Goal: Find specific page/section: Find specific page/section

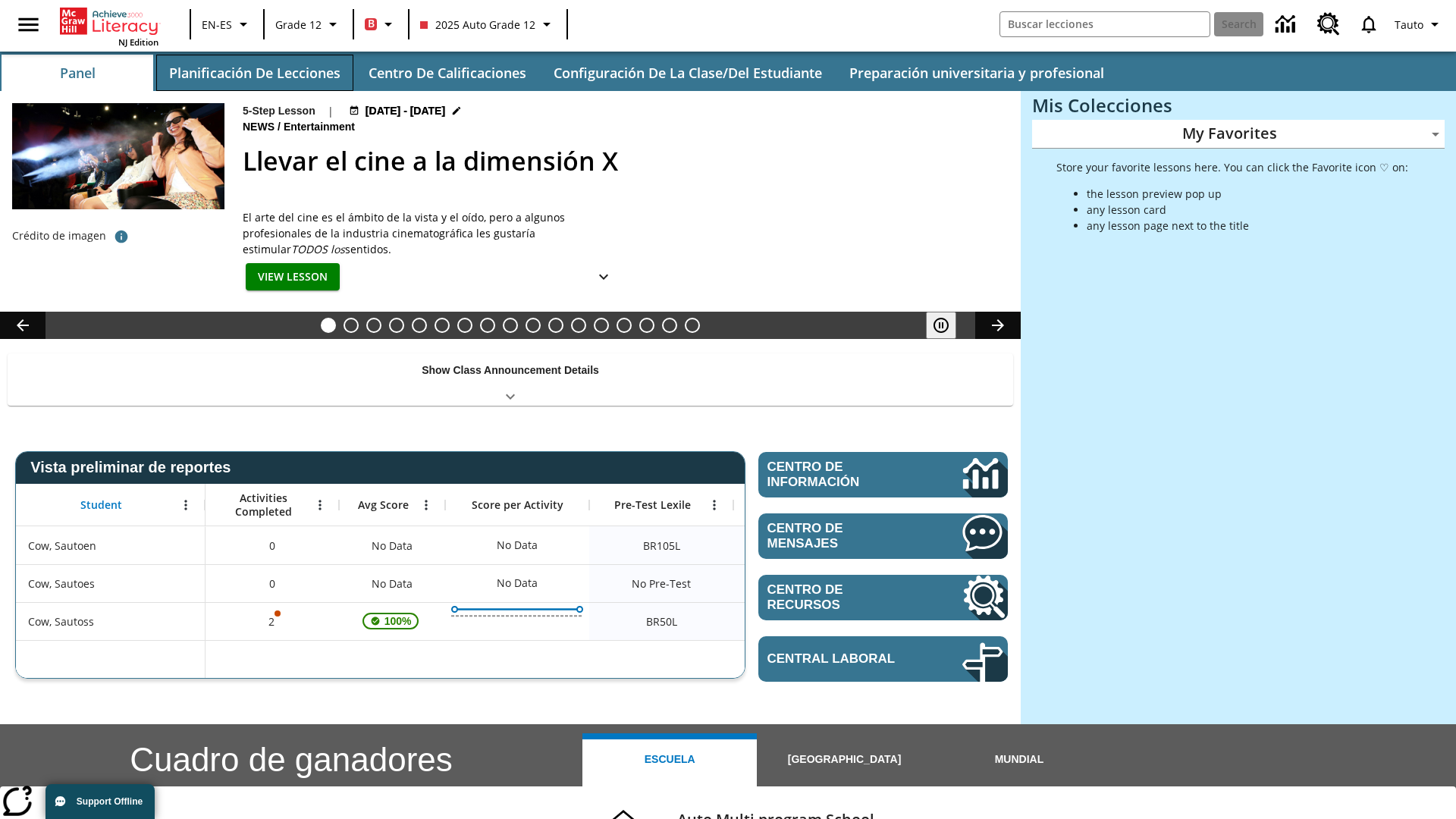
click at [254, 72] on button "Planificación de lecciones" at bounding box center [254, 72] width 197 height 37
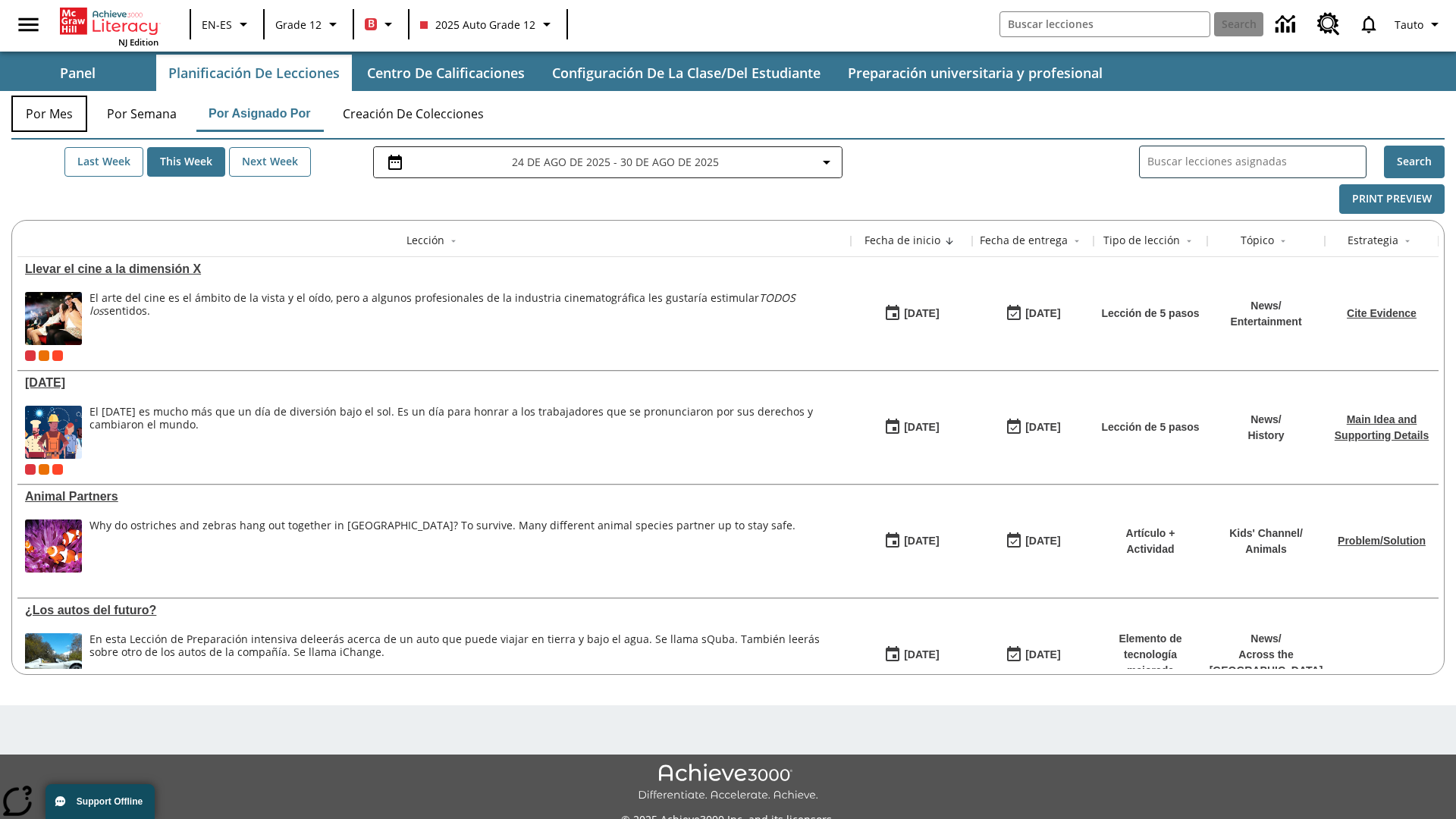
click at [49, 114] on button "Por mes" at bounding box center [49, 113] width 76 height 37
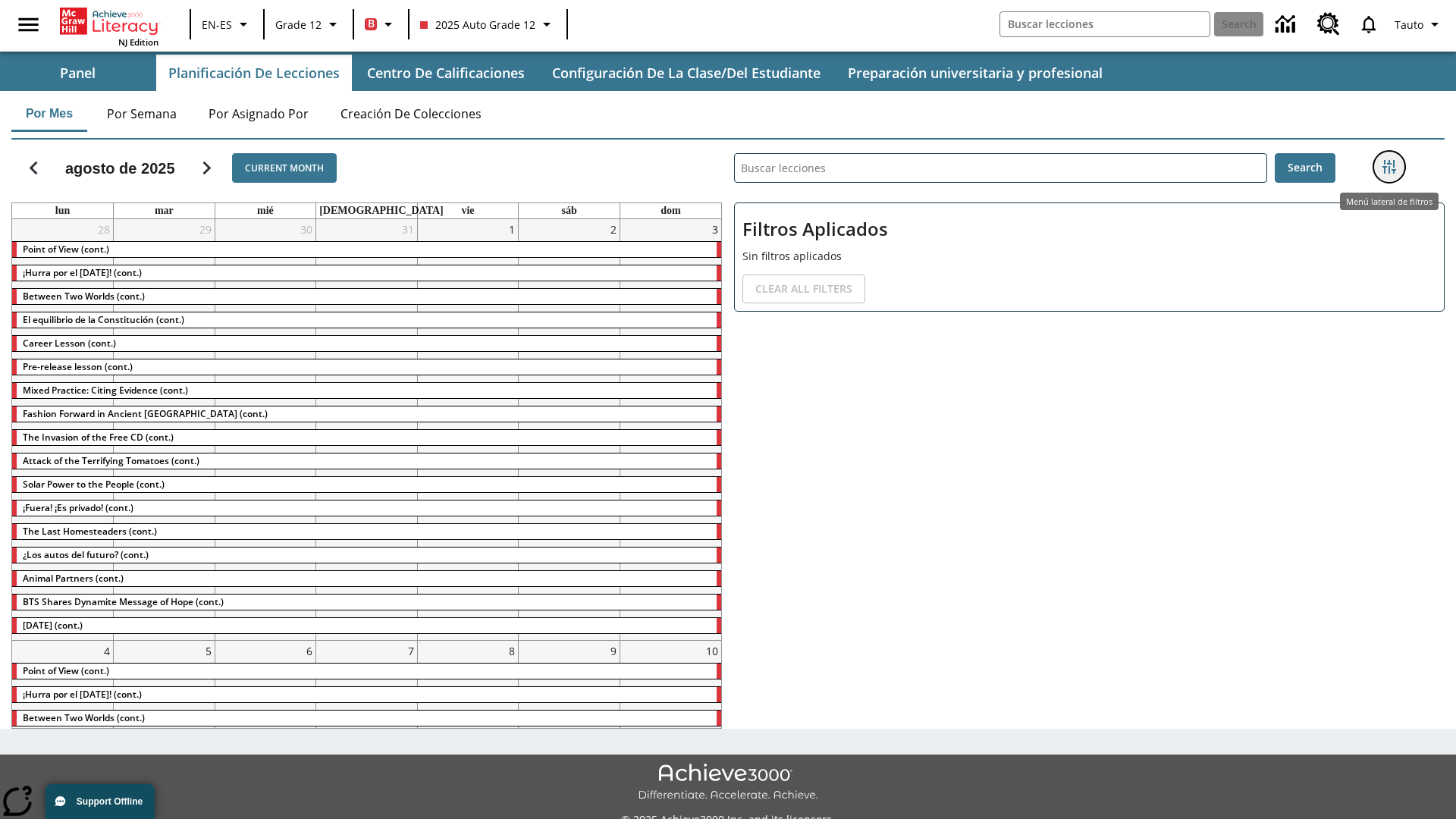
click at [1389, 167] on icon "Menú lateral de filtros" at bounding box center [1389, 167] width 13 height 13
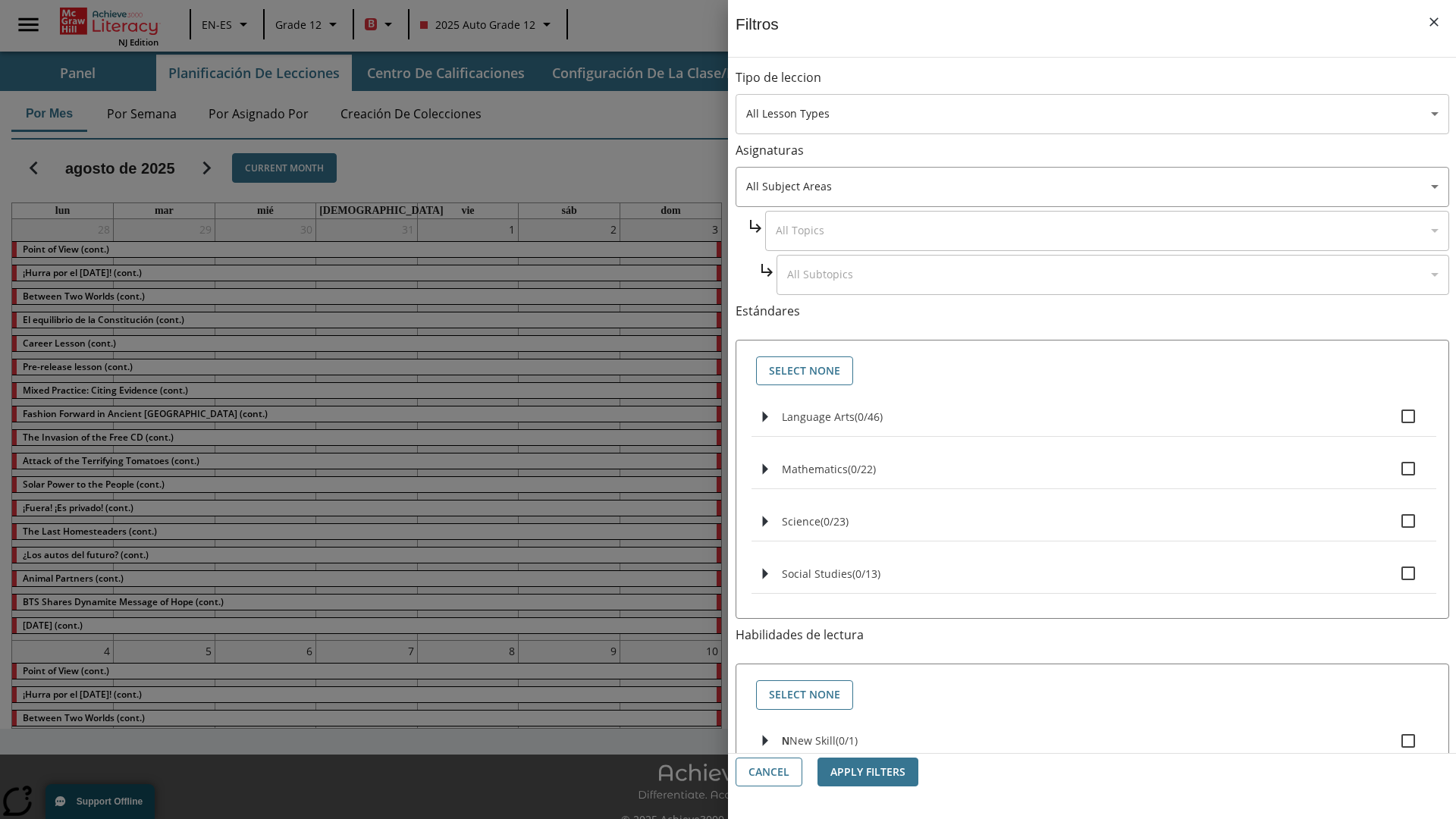
click at [1092, 114] on body "Saltar al contenido principal NJ Edition EN-ES Grade 12 B 2025 Auto Grade 12 Se…" at bounding box center [728, 426] width 1456 height 852
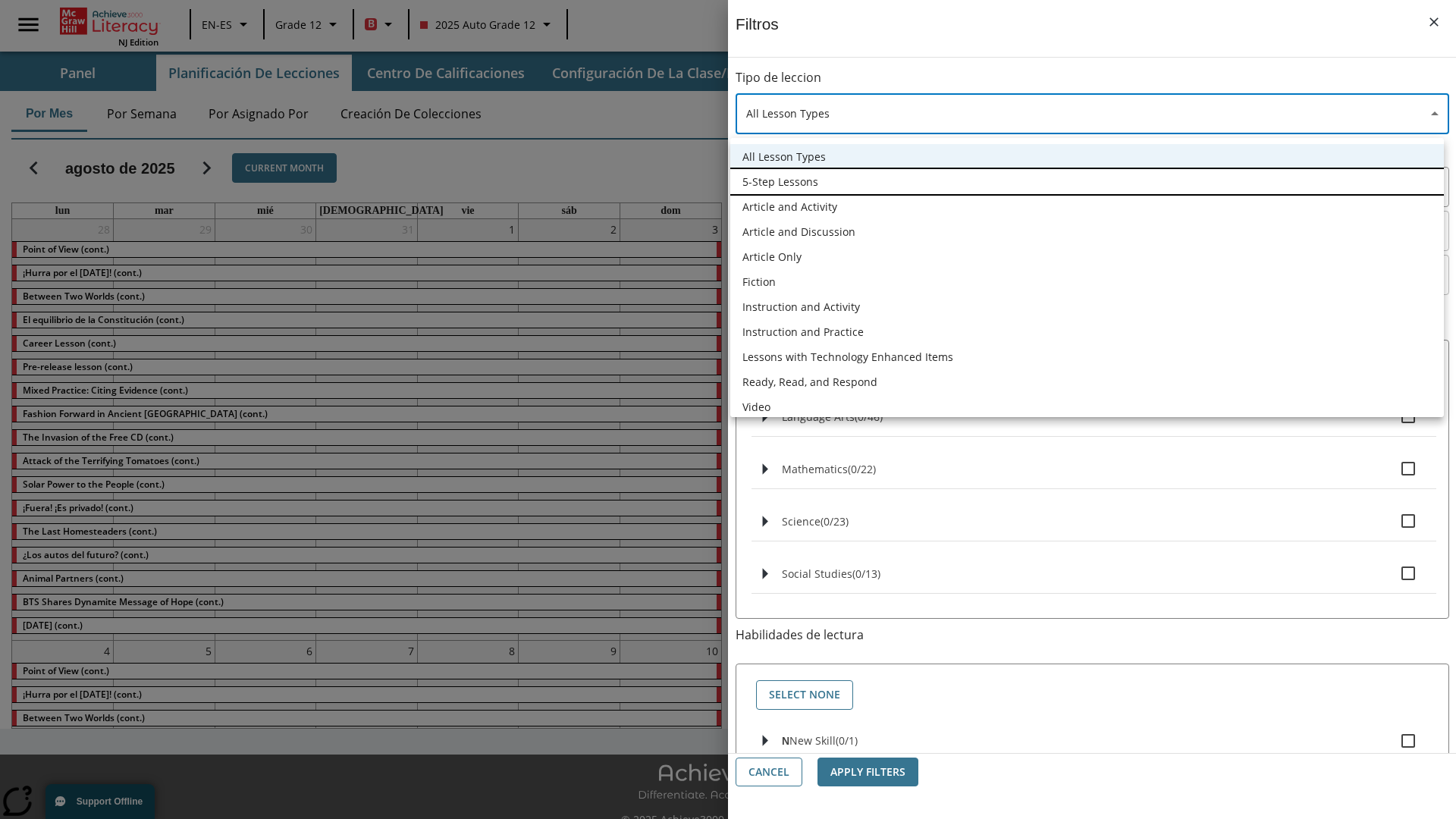
click at [1087, 181] on li "5-Step Lessons" at bounding box center [1088, 182] width 714 height 25
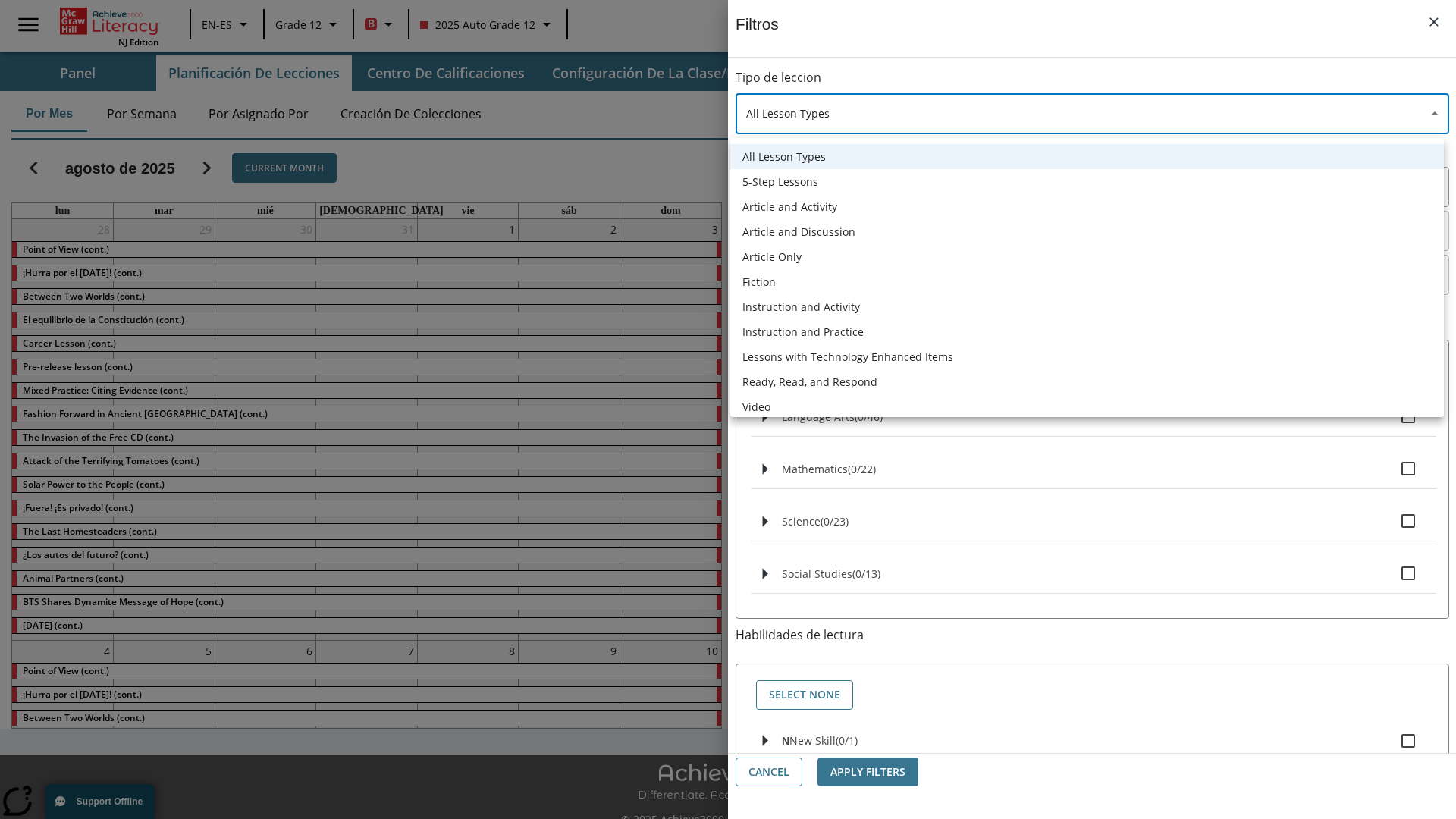
type input "1"
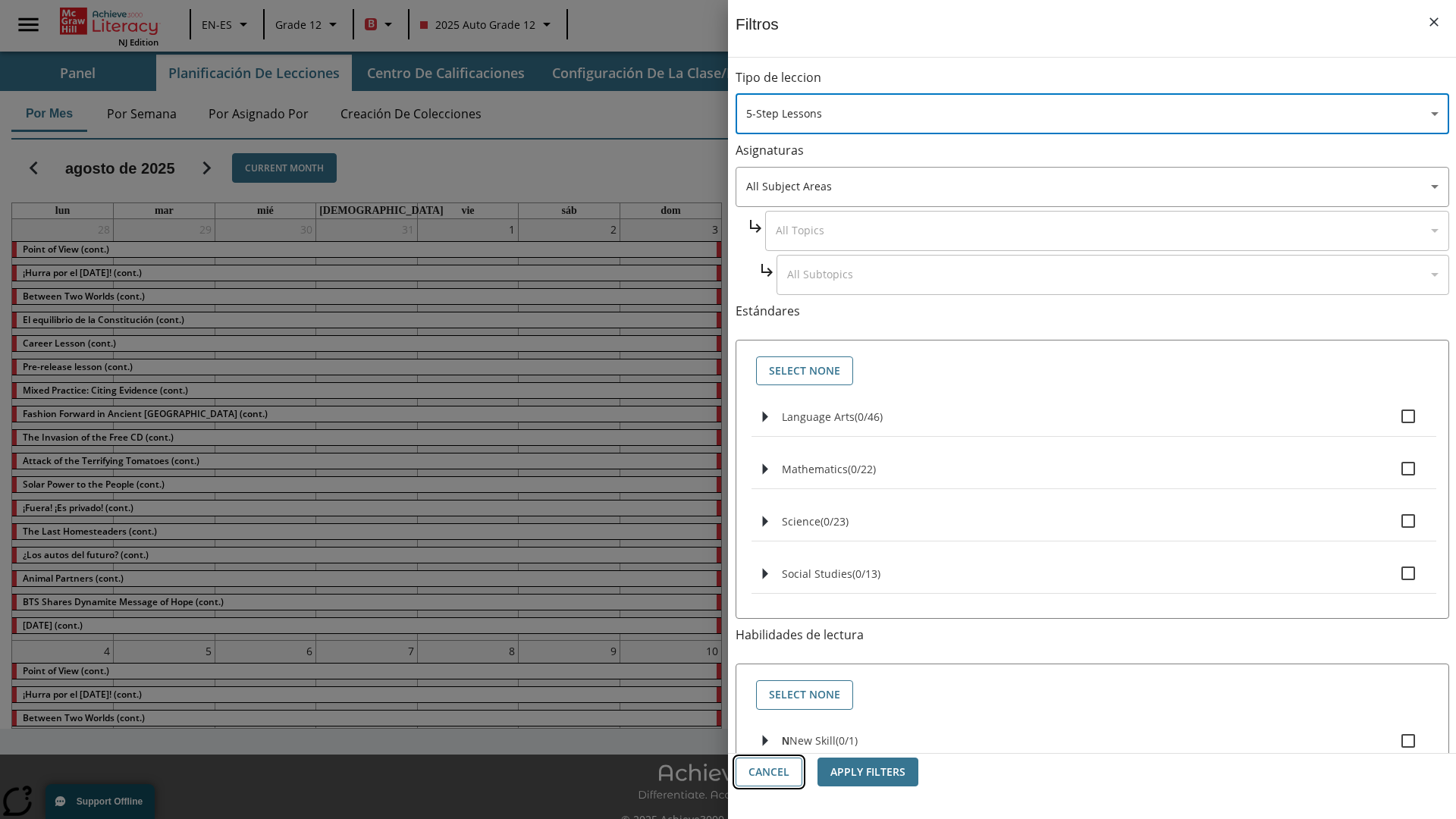
click at [769, 772] on button "Cancel" at bounding box center [768, 772] width 67 height 29
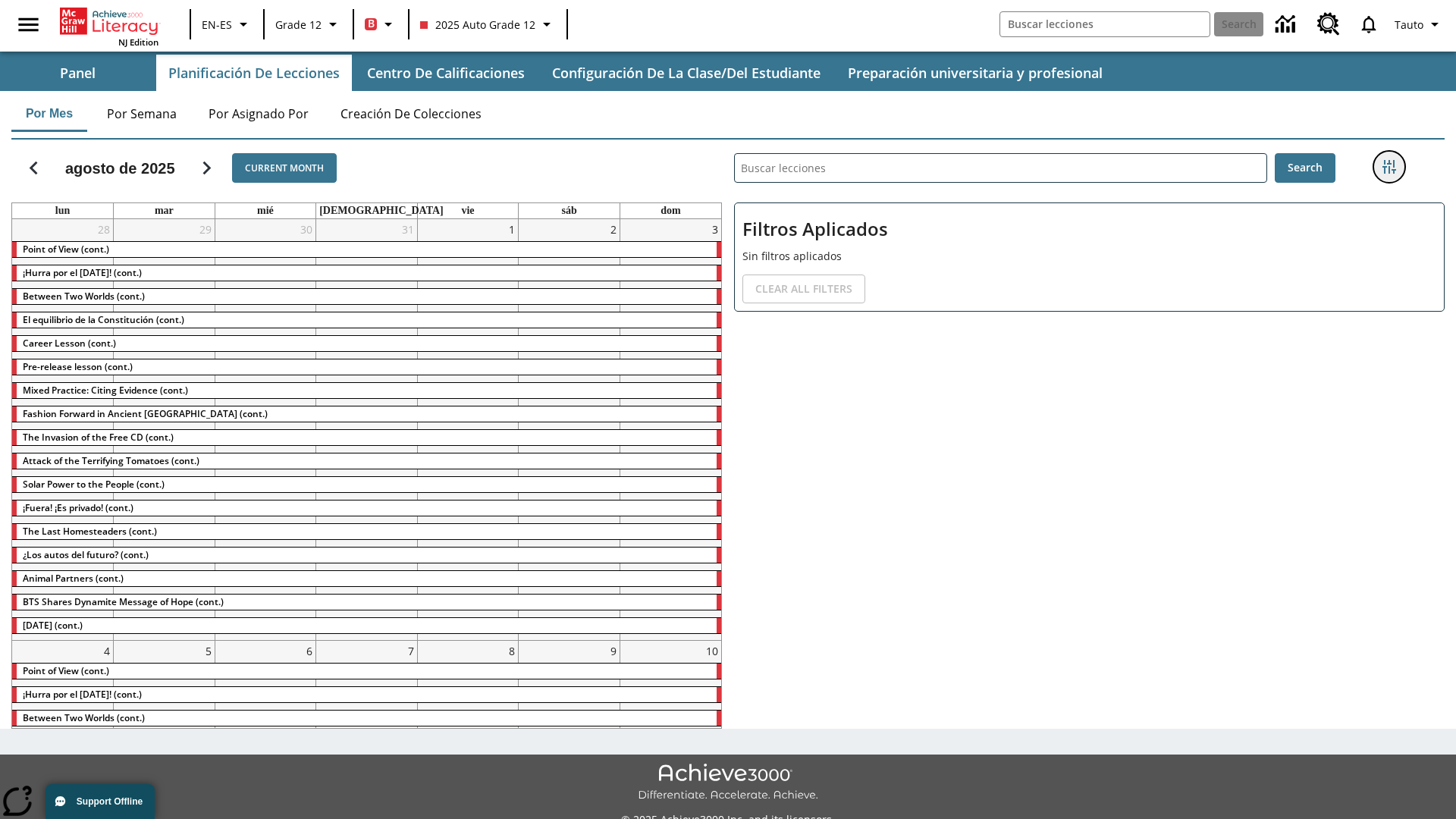
click at [1389, 167] on icon "Menú lateral de filtros" at bounding box center [1389, 167] width 13 height 13
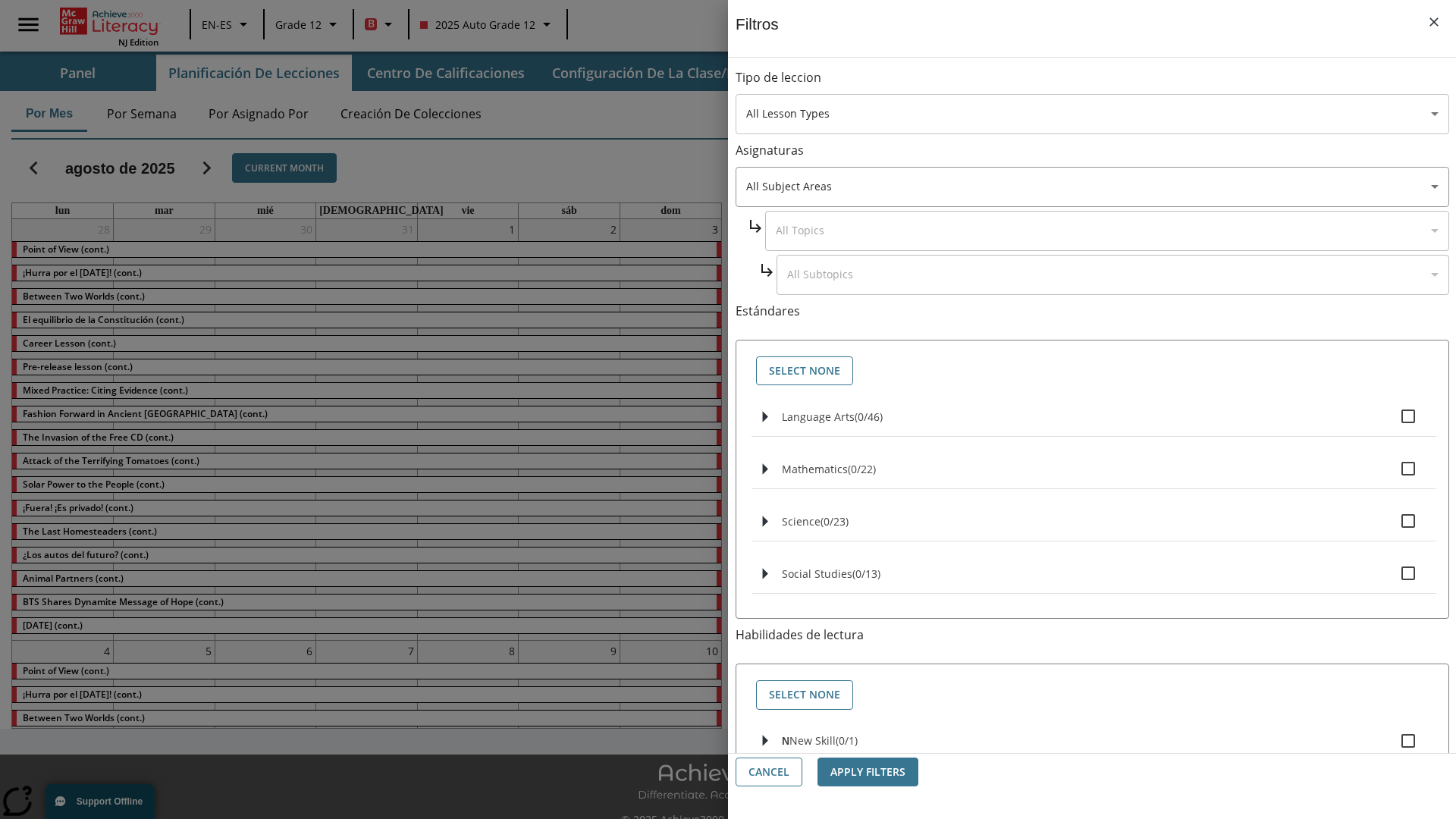
click at [1092, 114] on body "Saltar al contenido principal NJ Edition EN-ES Grade 12 B 2025 Auto Grade 12 Se…" at bounding box center [728, 426] width 1456 height 852
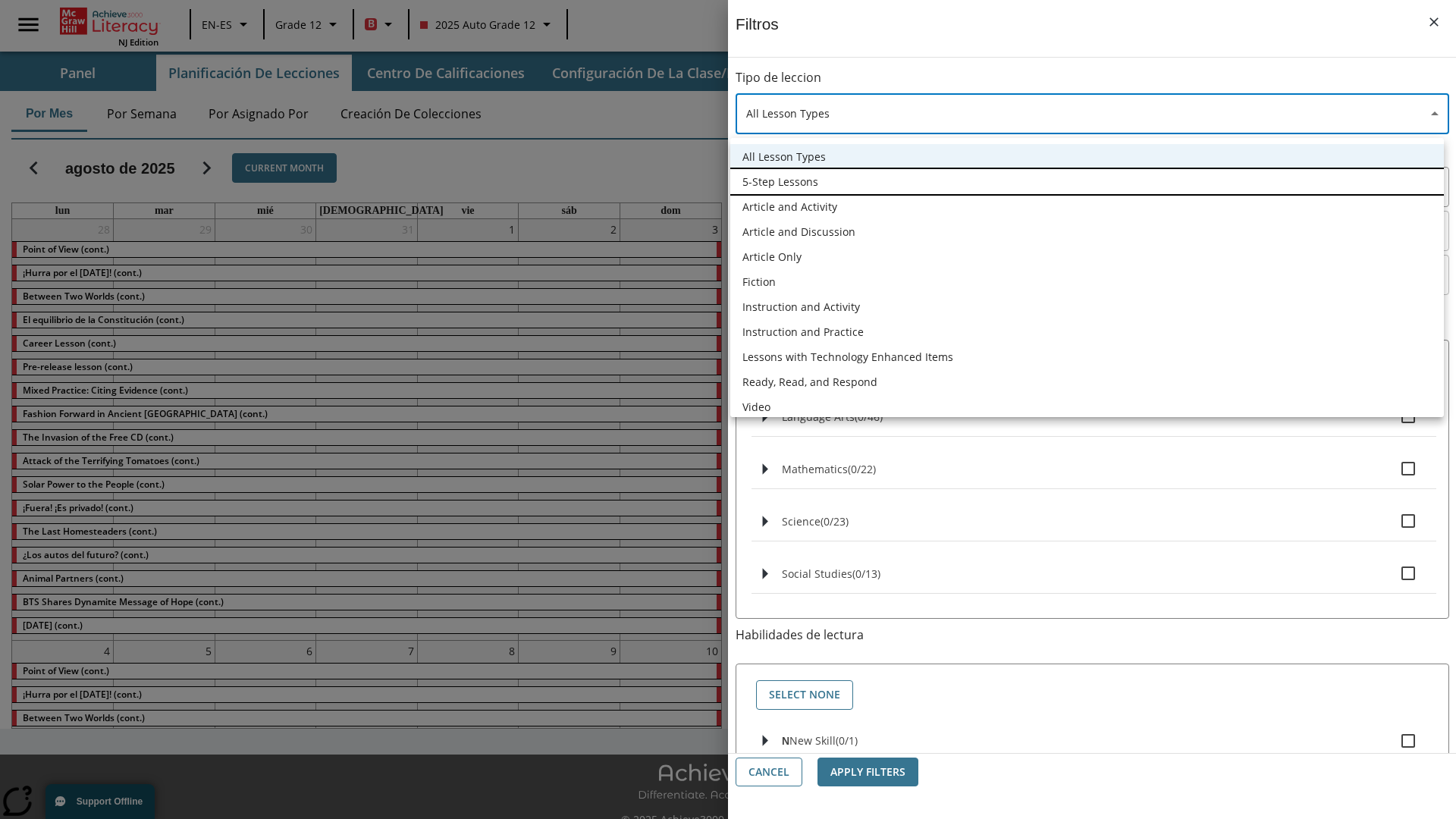
click at [1087, 181] on li "5-Step Lessons" at bounding box center [1088, 182] width 714 height 25
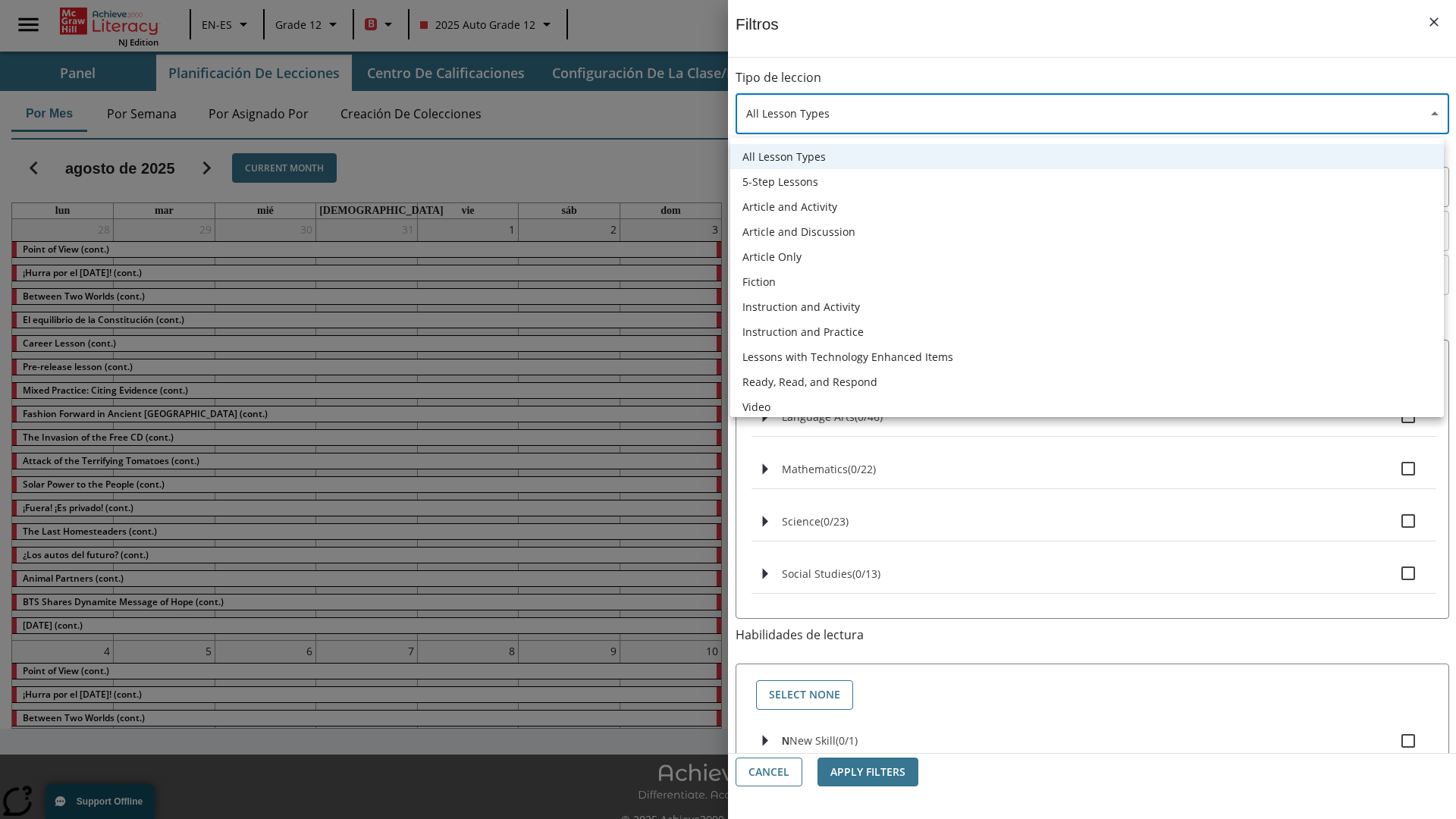
type input "1"
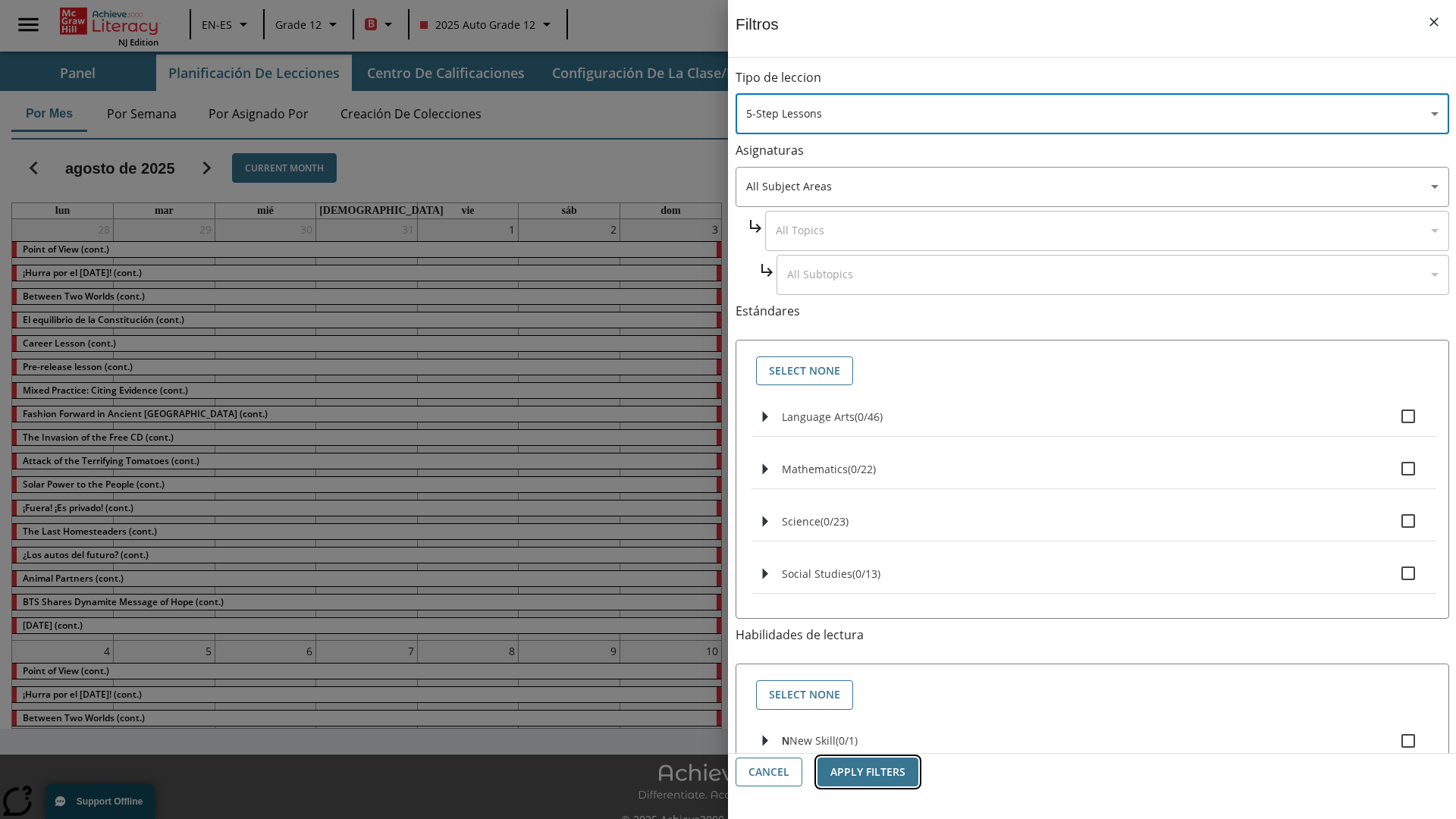
click at [867, 772] on button "Apply Filters" at bounding box center [867, 772] width 101 height 29
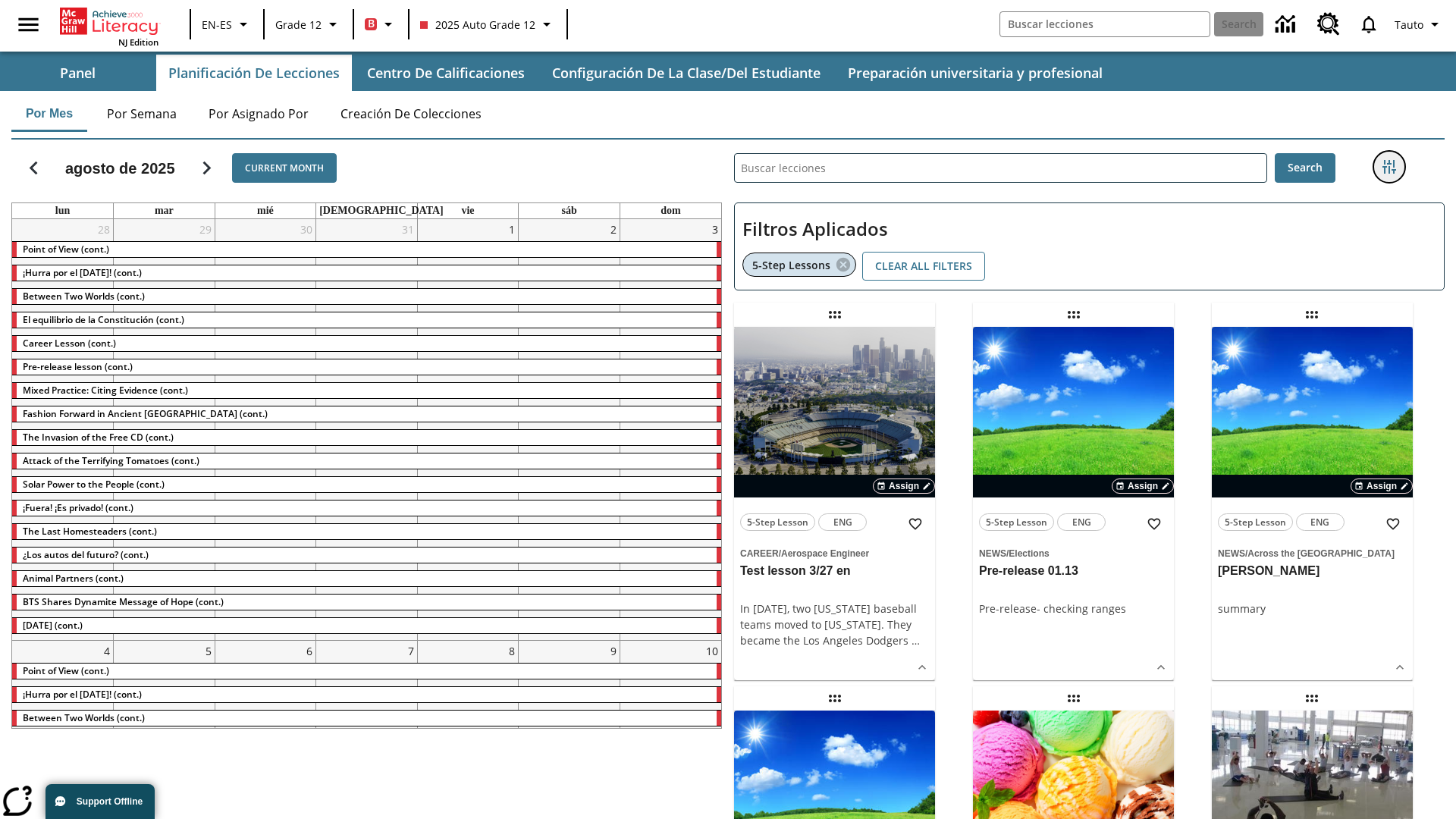
click at [1389, 167] on icon "Menú lateral de filtros" at bounding box center [1389, 167] width 13 height 13
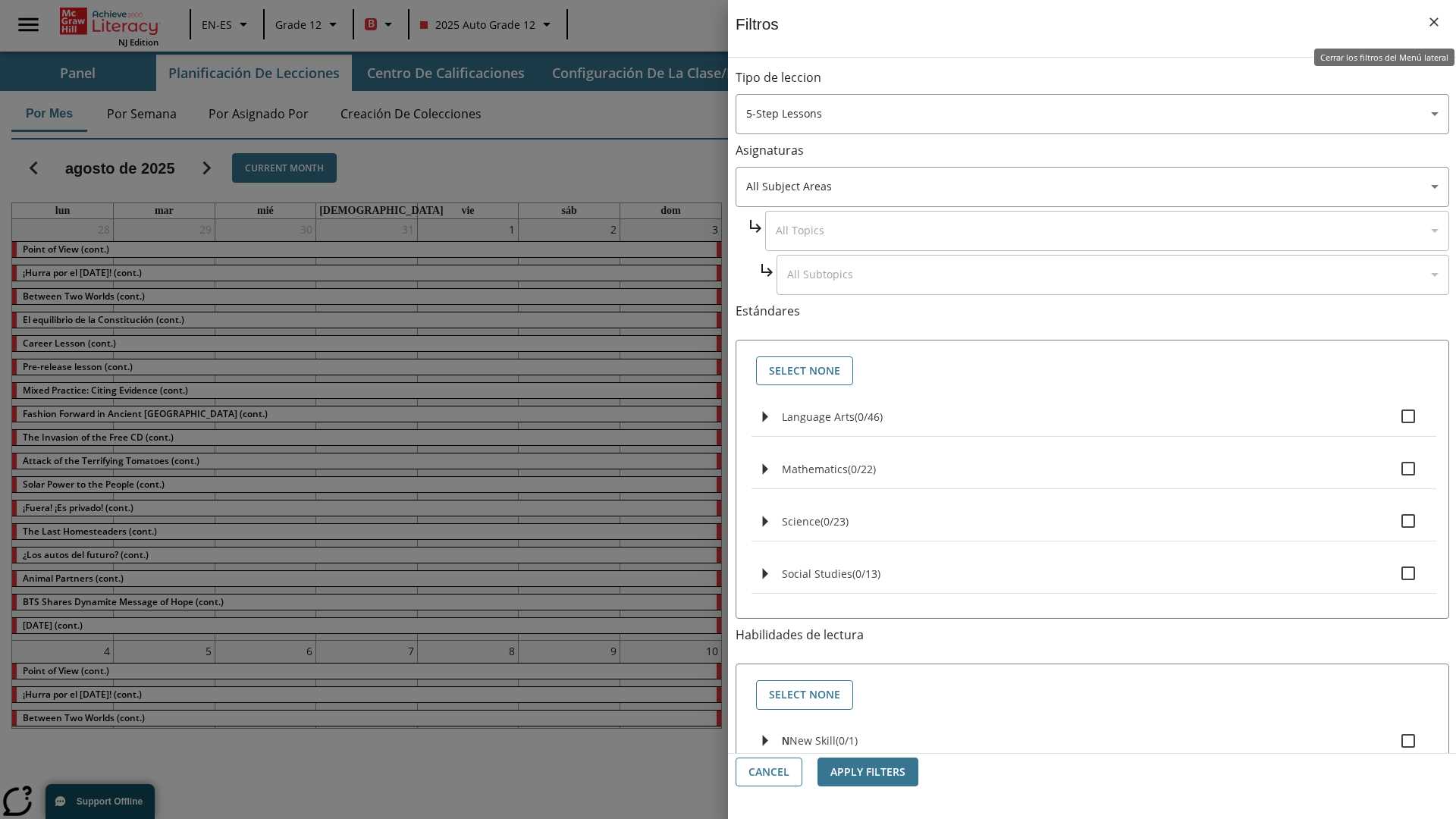
click at [1434, 22] on icon "Cerrar los filtros del Menú lateral" at bounding box center [1434, 23] width 9 height 9
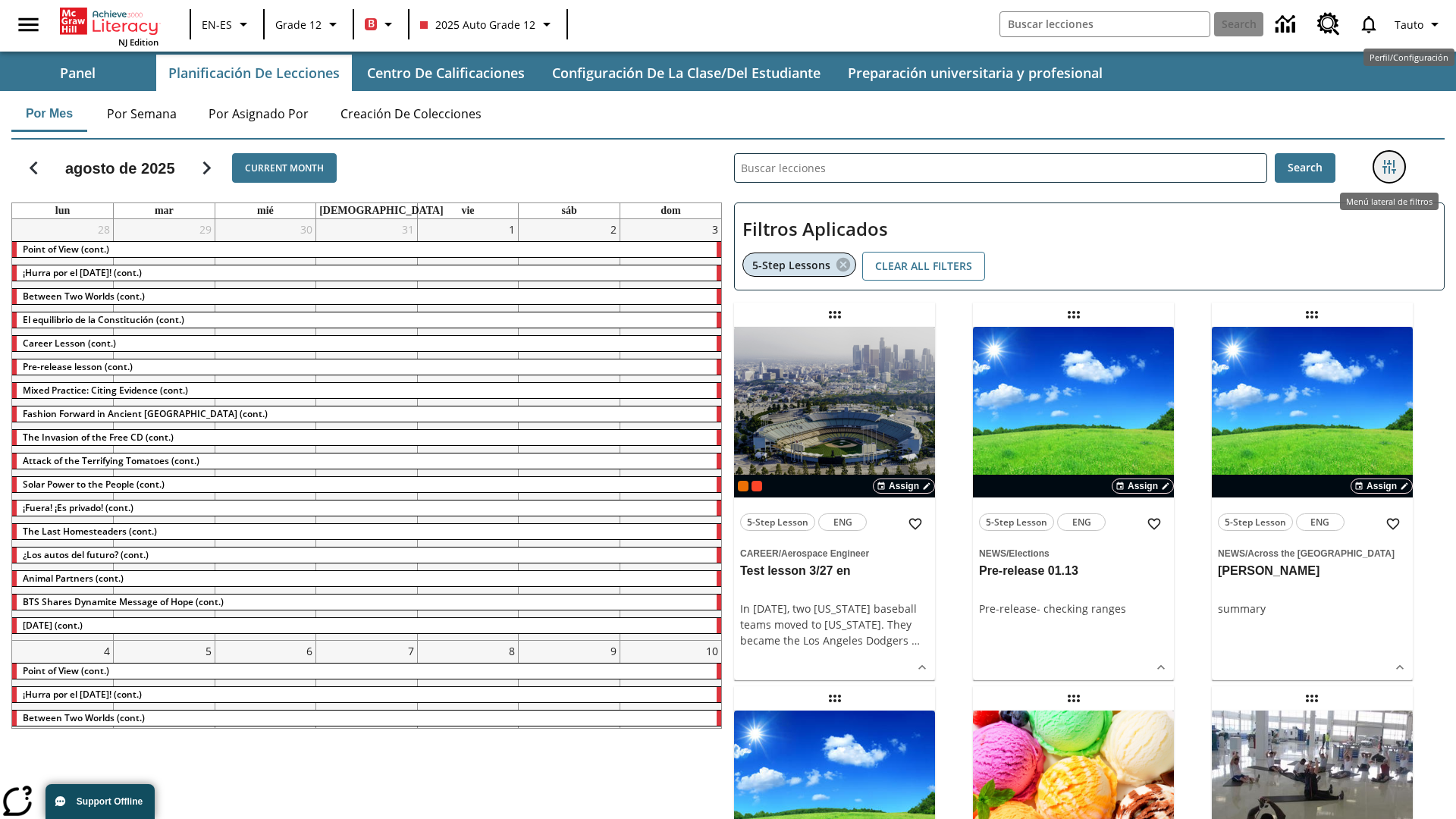
click at [1389, 167] on icon "Menú lateral de filtros" at bounding box center [1389, 167] width 13 height 13
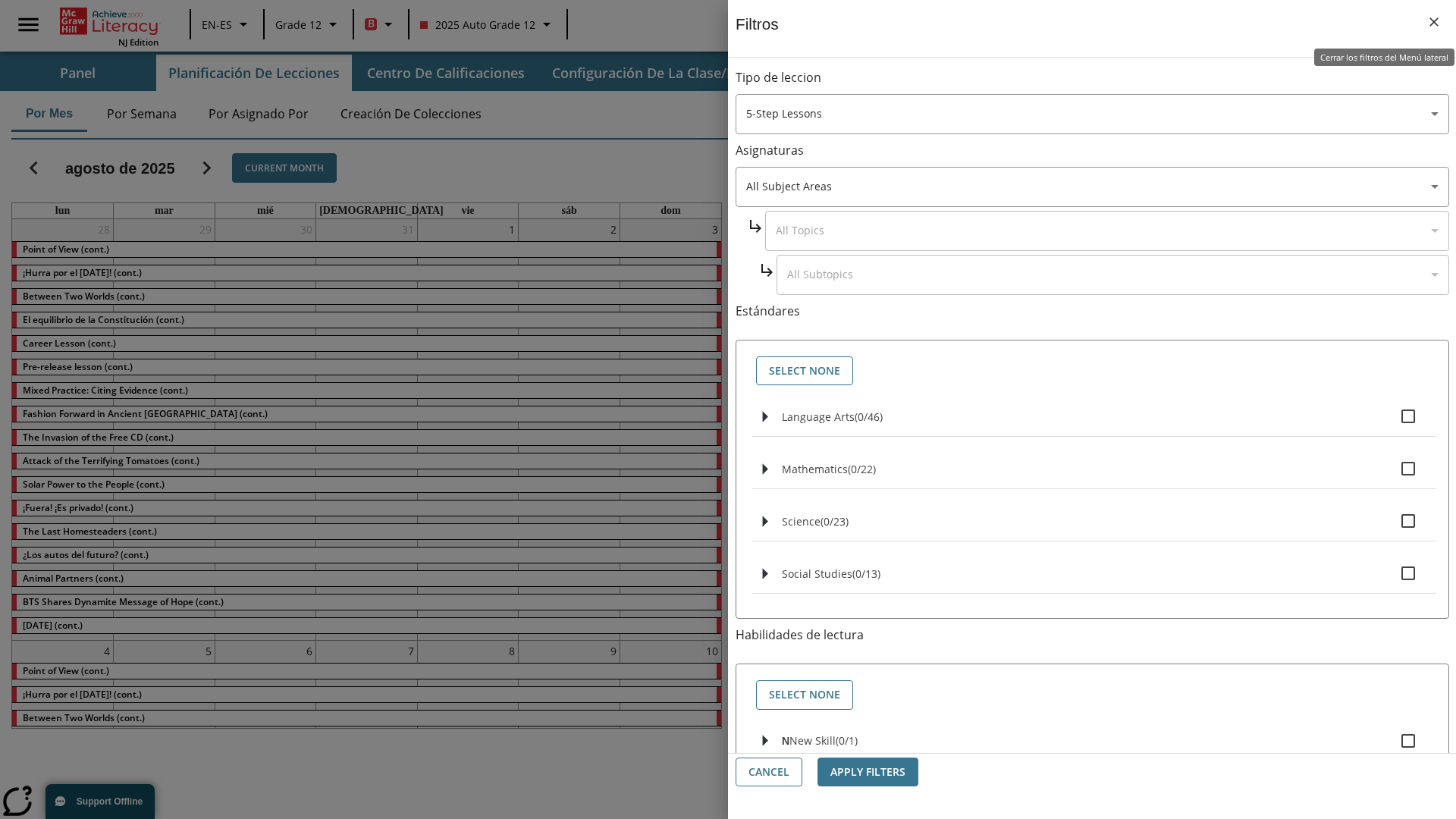
click at [1434, 22] on icon "Cerrar los filtros del Menú lateral" at bounding box center [1434, 23] width 9 height 9
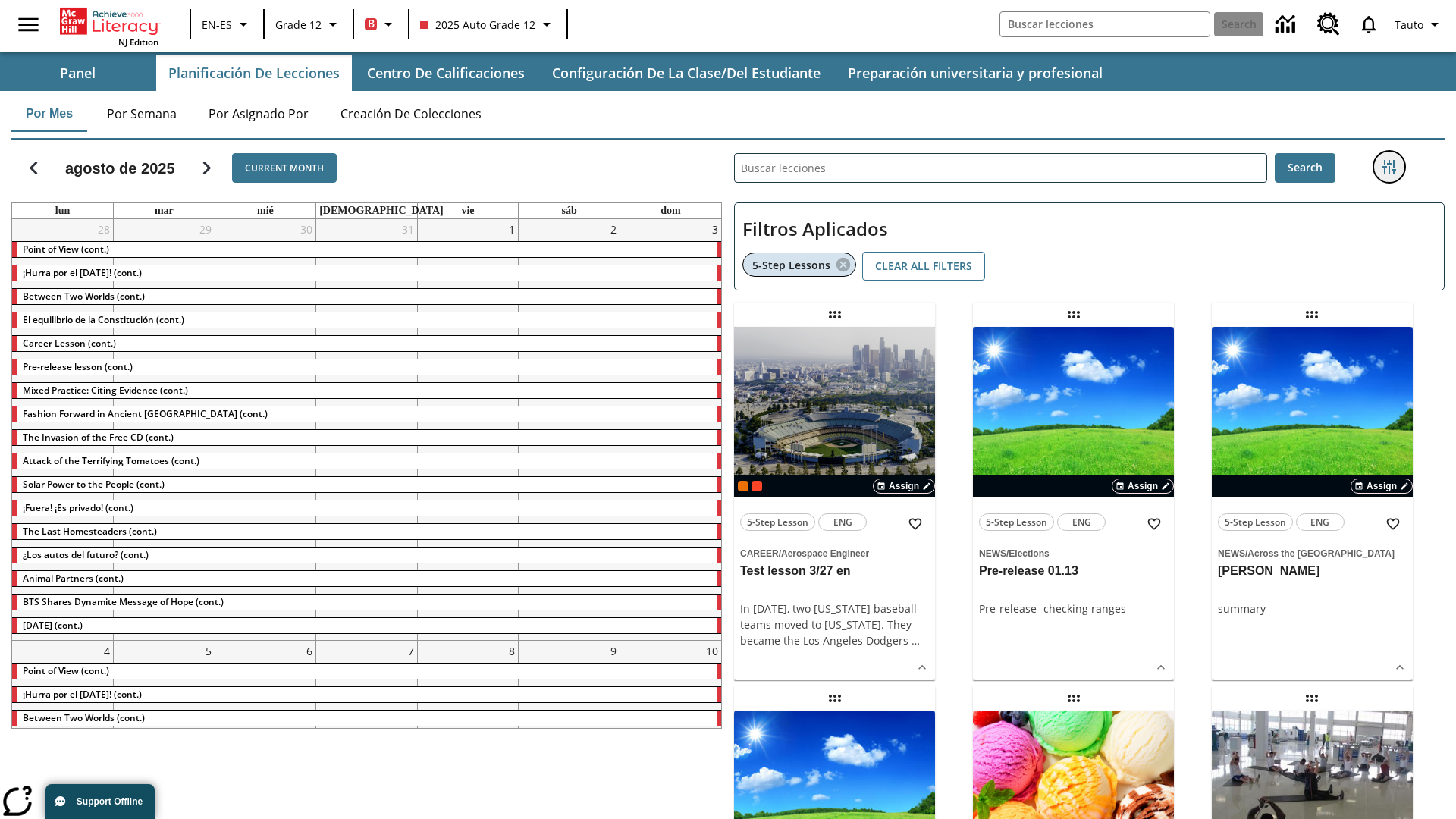
click at [1389, 167] on icon "Menú lateral de filtros" at bounding box center [1389, 167] width 13 height 13
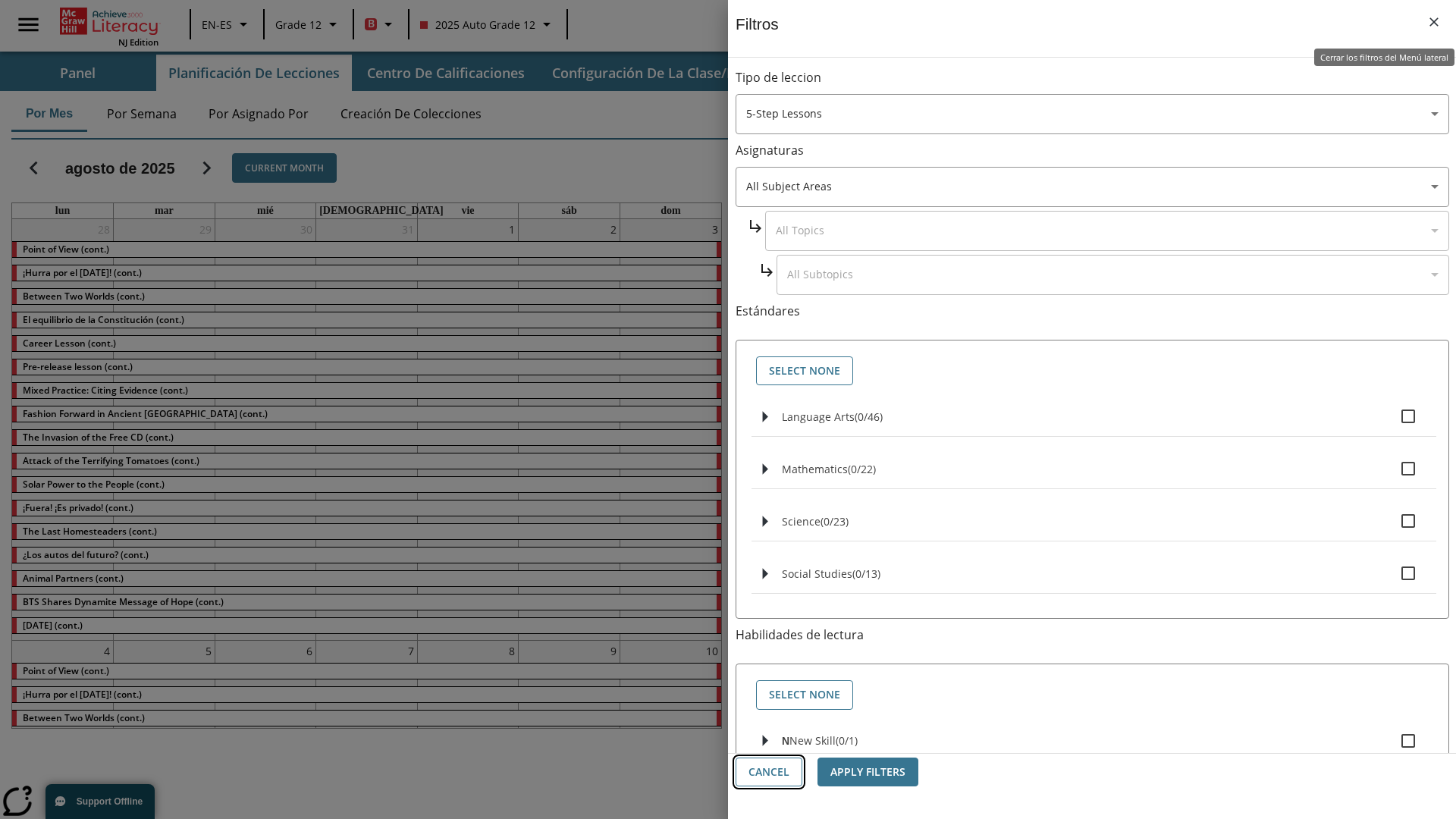
click at [769, 772] on button "Cancel" at bounding box center [768, 772] width 67 height 29
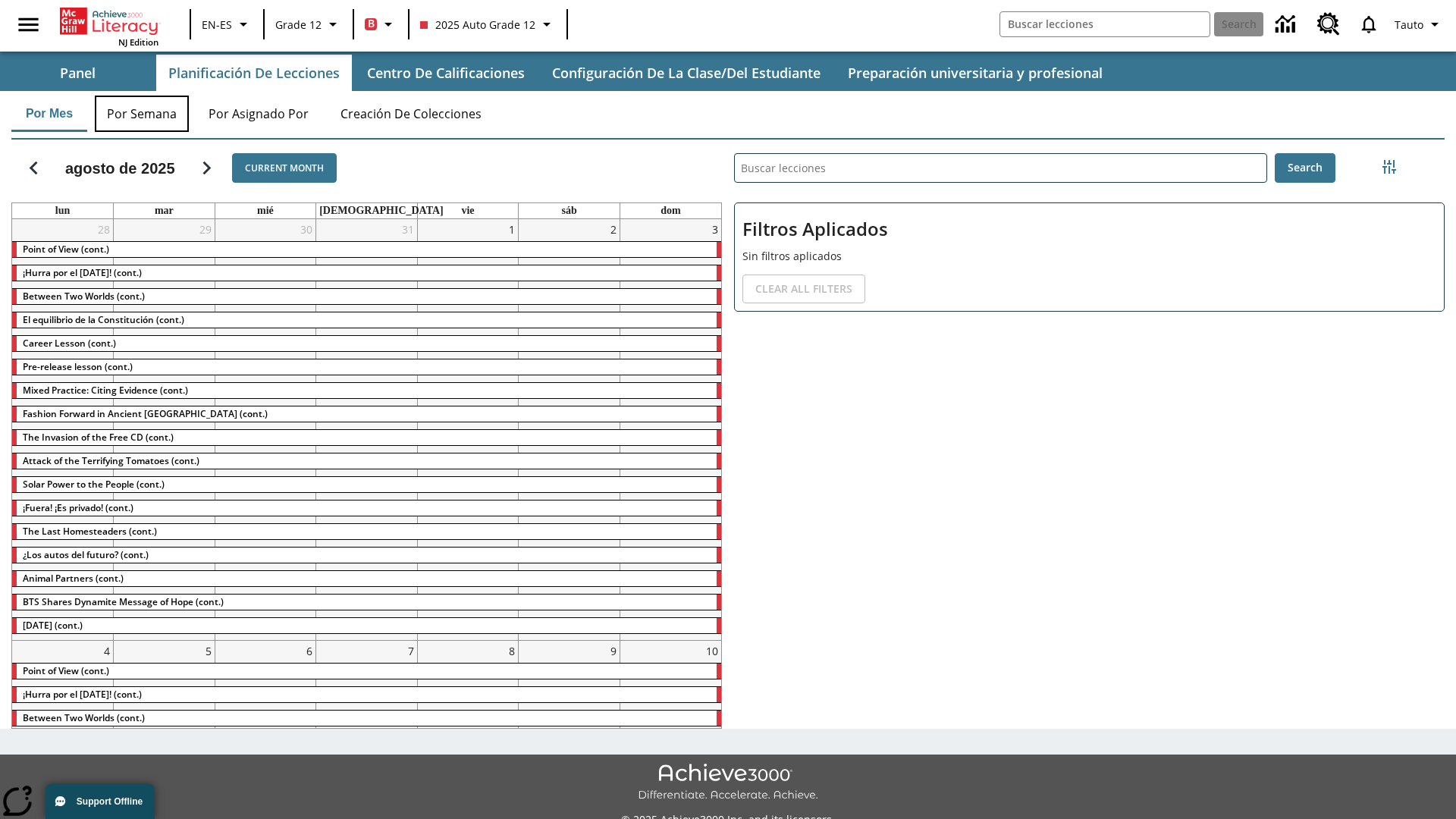
click at [142, 114] on button "Por semana" at bounding box center [142, 113] width 94 height 37
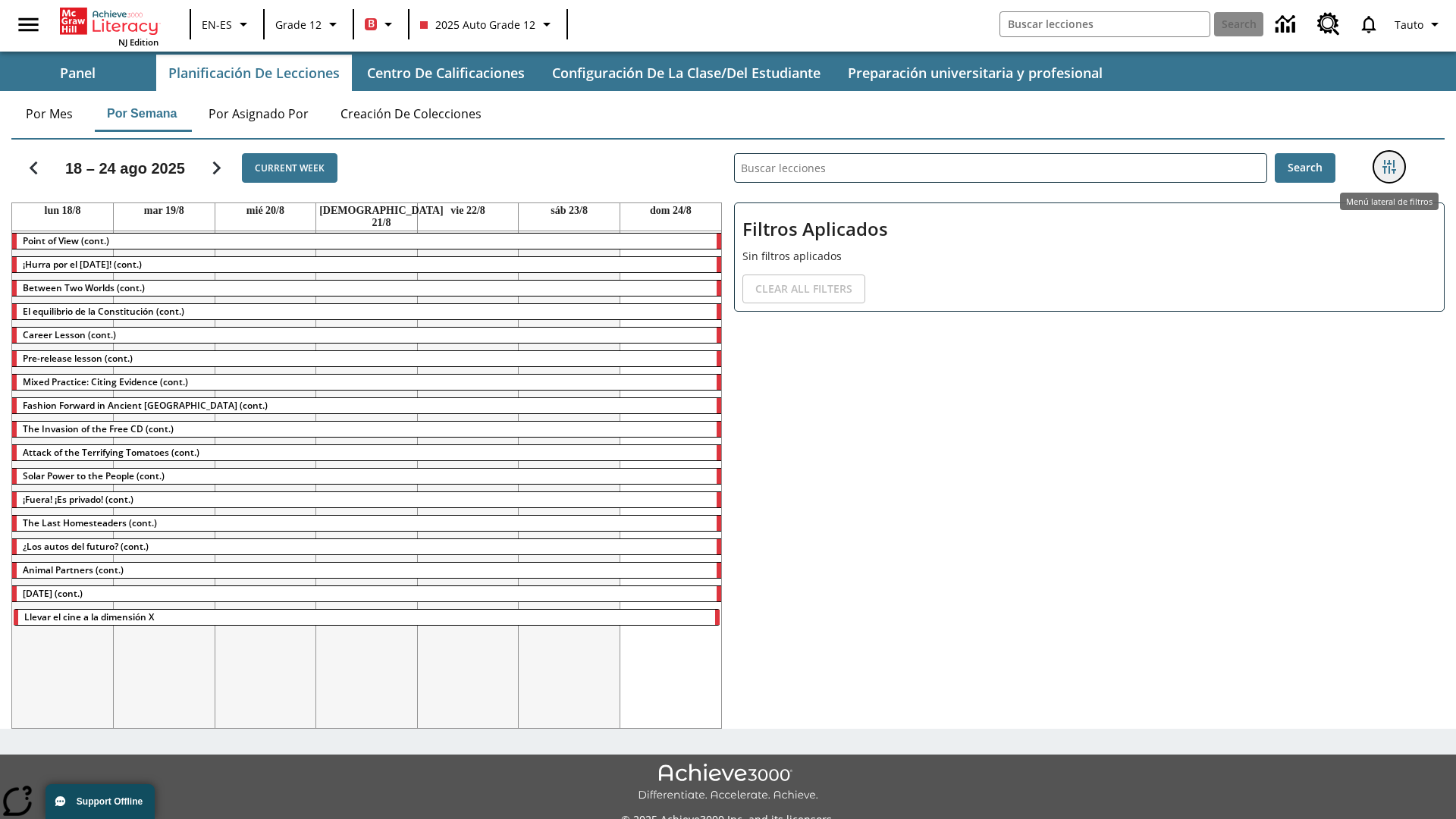
click at [1389, 167] on icon "Menú lateral de filtros" at bounding box center [1389, 167] width 13 height 13
